Goal: Task Accomplishment & Management: Manage account settings

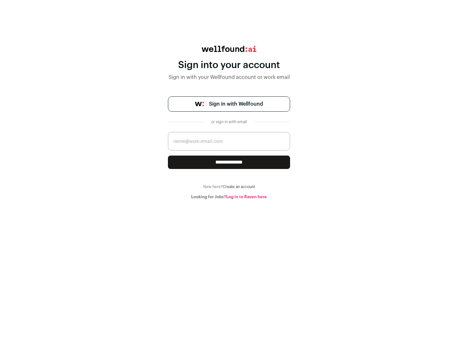
click at [236, 104] on span "Sign in with Wellfound" at bounding box center [236, 104] width 54 height 8
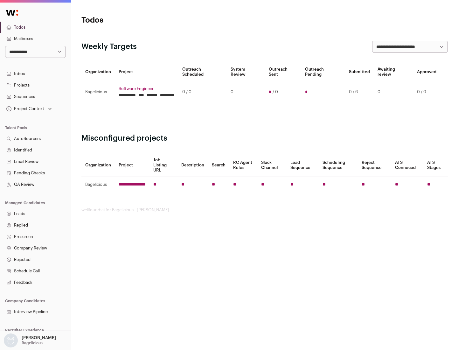
click at [35, 85] on link "Projects" at bounding box center [35, 85] width 71 height 11
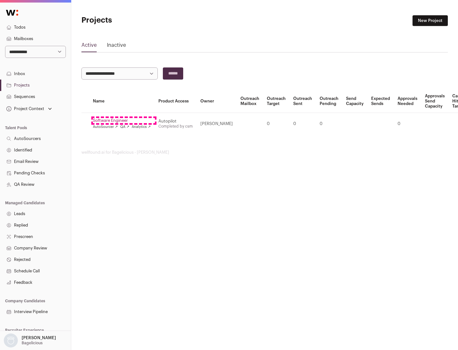
click at [124, 121] on link "Software Engineer" at bounding box center [122, 120] width 58 height 5
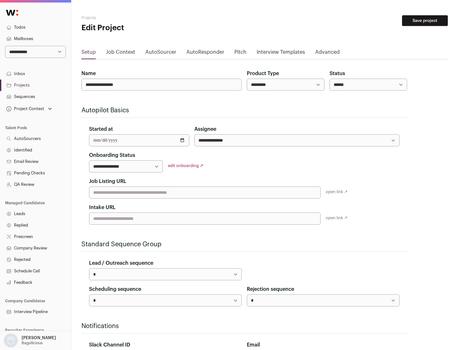
click at [425, 21] on button "Save project" at bounding box center [425, 20] width 46 height 11
